Goal: Find specific page/section: Find specific page/section

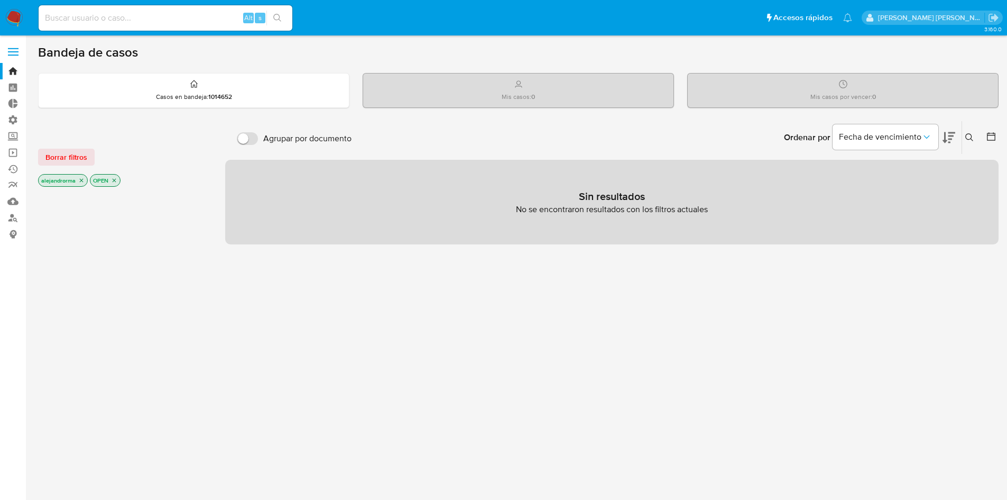
click at [97, 10] on div "Alt s" at bounding box center [166, 17] width 254 height 25
click at [72, 21] on input at bounding box center [166, 18] width 254 height 14
type input "[EMAIL_ADDRESS][DOMAIN_NAME]"
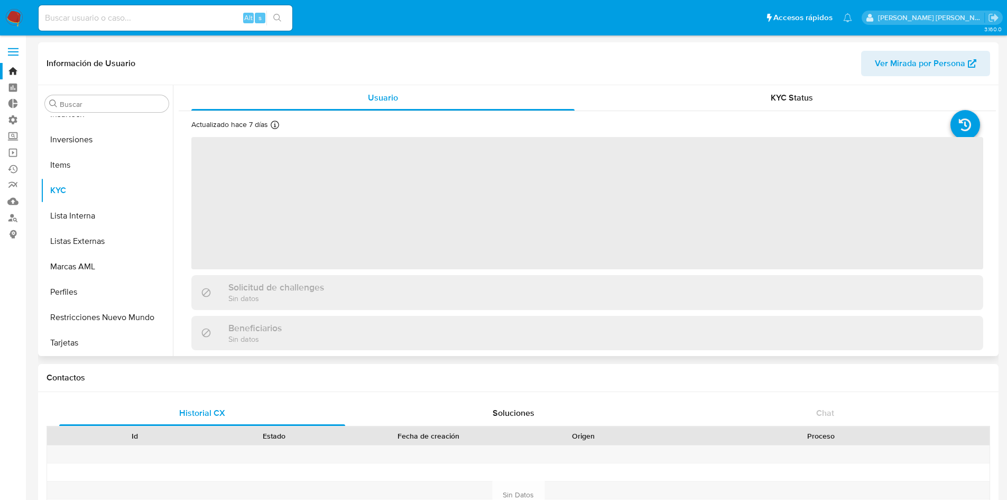
scroll to position [498, 0]
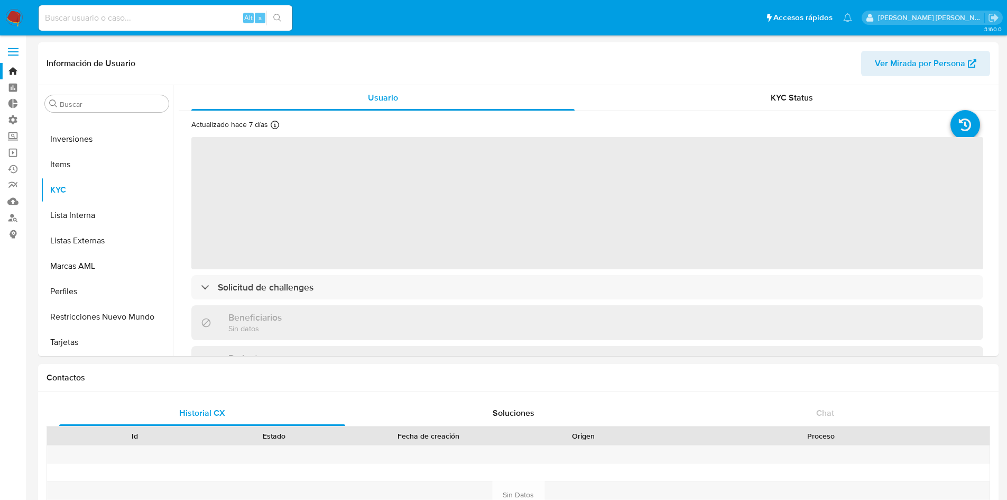
select select "10"
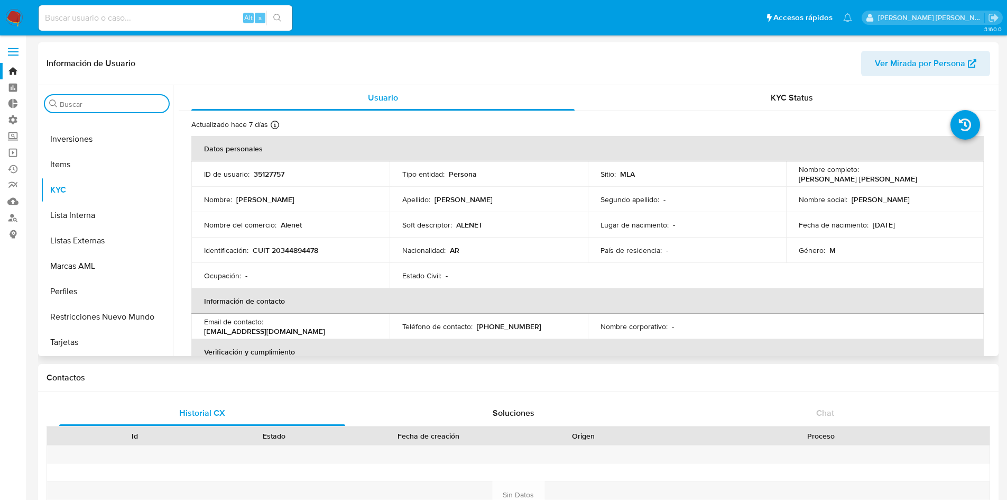
click at [112, 106] on input "Buscar" at bounding box center [112, 104] width 105 height 10
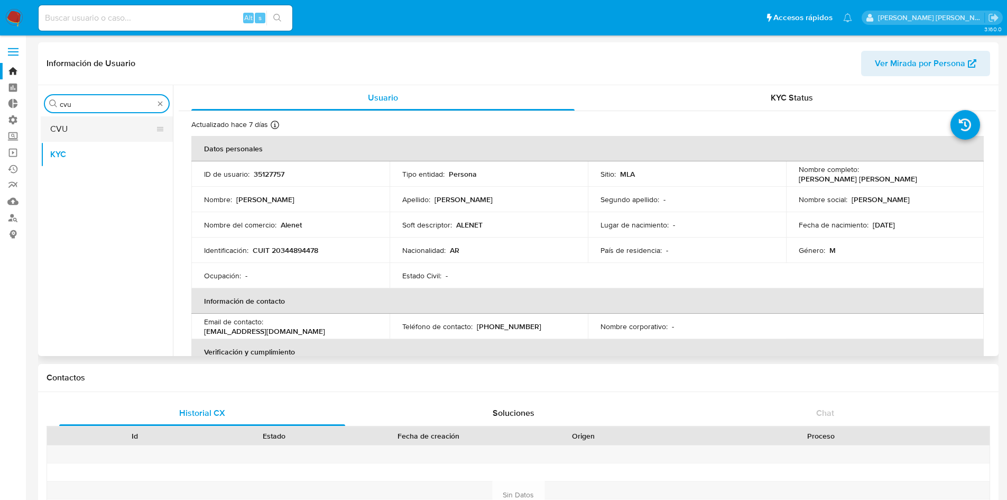
type input "cvu"
click at [72, 127] on button "CVU" at bounding box center [103, 128] width 124 height 25
